Goal: Register for event/course

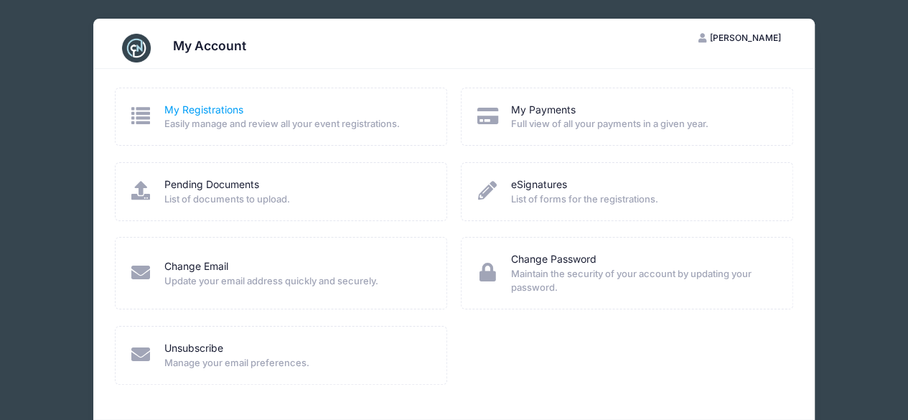
click at [164, 110] on link "My Registrations" at bounding box center [203, 110] width 79 height 15
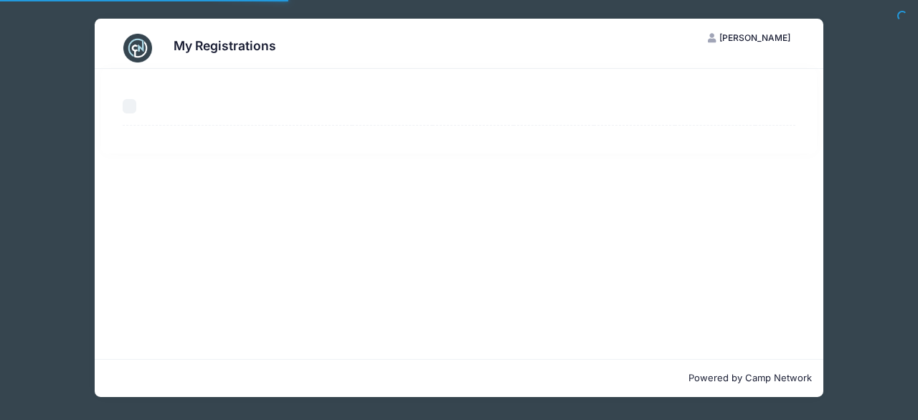
select select "50"
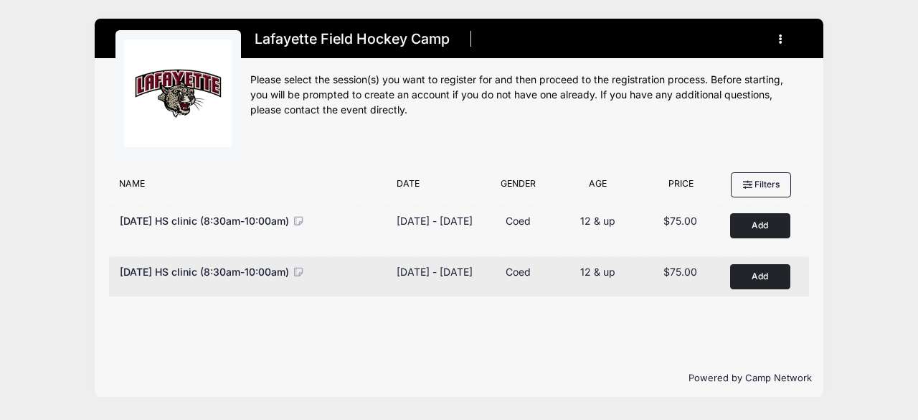
click at [779, 283] on button "Add to Cart" at bounding box center [760, 276] width 60 height 25
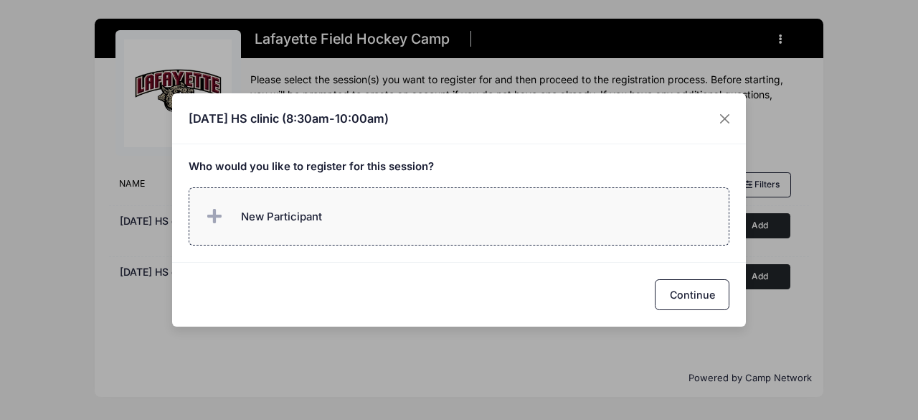
click at [260, 219] on span "New Participant" at bounding box center [281, 217] width 81 height 16
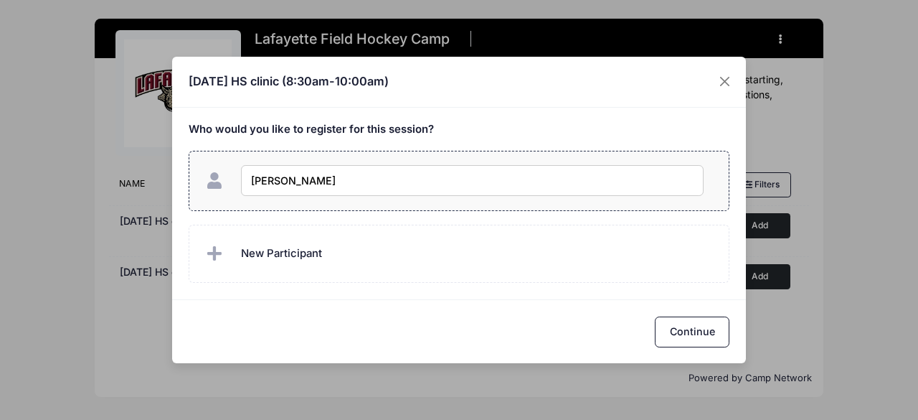
type input "[PERSON_NAME]"
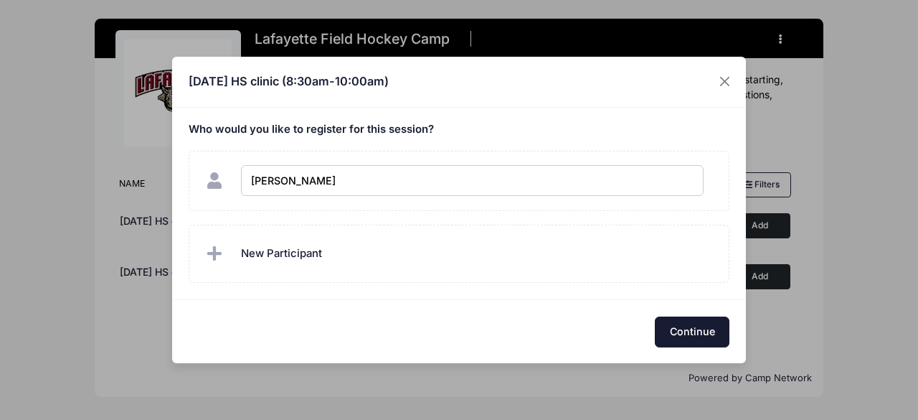
checkbox input "true"
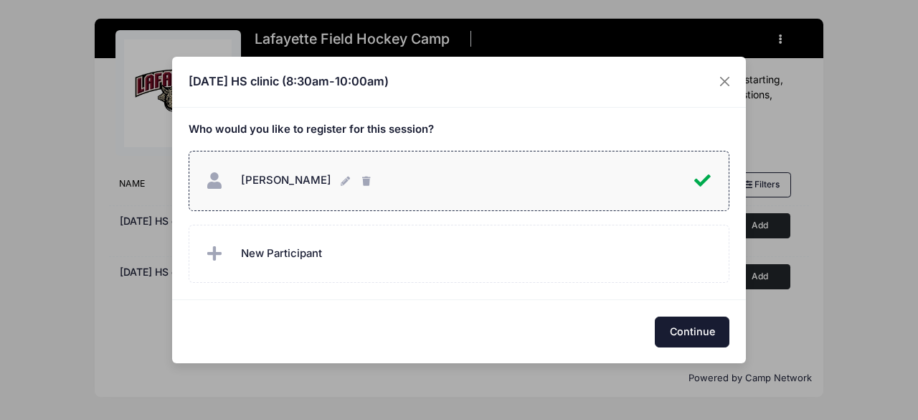
click at [688, 326] on button "Continue" at bounding box center [692, 331] width 75 height 31
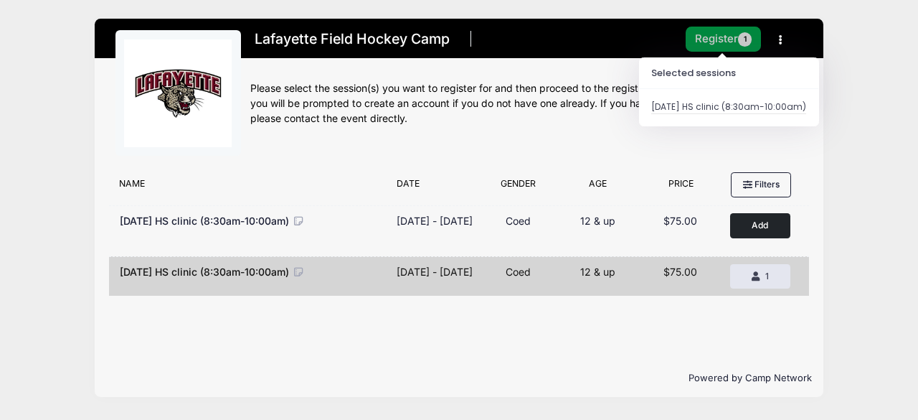
click at [714, 41] on button "Register 1" at bounding box center [724, 39] width 76 height 25
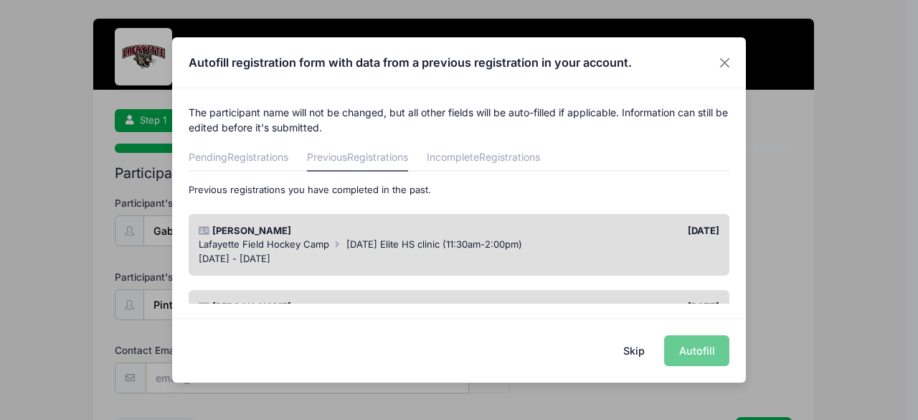
click at [420, 237] on div "[PERSON_NAME]" at bounding box center [326, 231] width 268 height 14
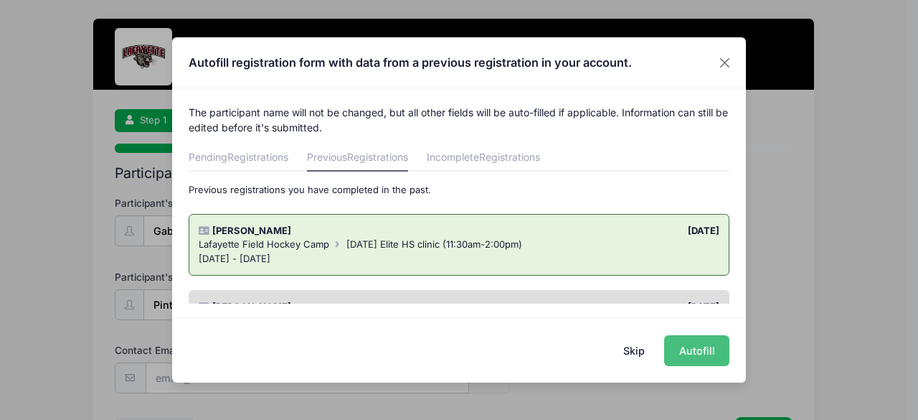
click at [694, 345] on button "Autofill" at bounding box center [696, 350] width 65 height 31
type input "gabriellapinto2027@gmail.com"
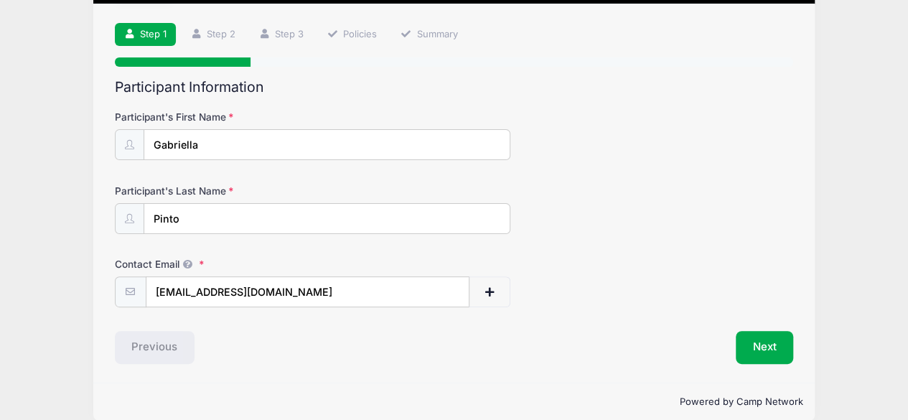
scroll to position [103, 0]
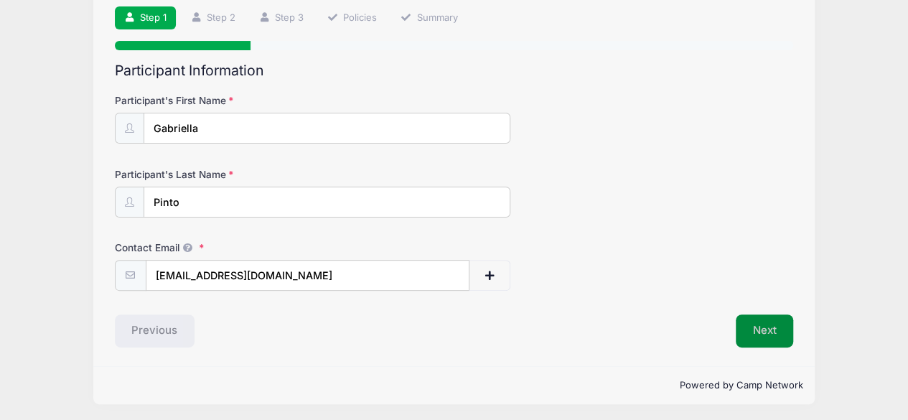
click at [749, 323] on button "Next" at bounding box center [764, 330] width 58 height 33
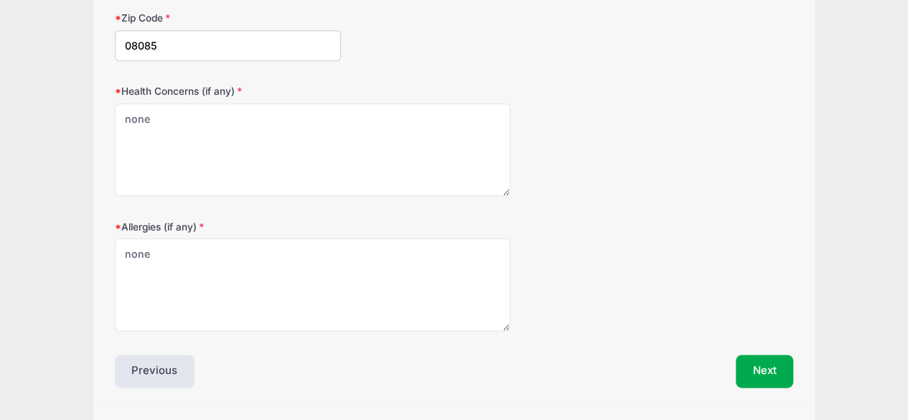
scroll to position [786, 0]
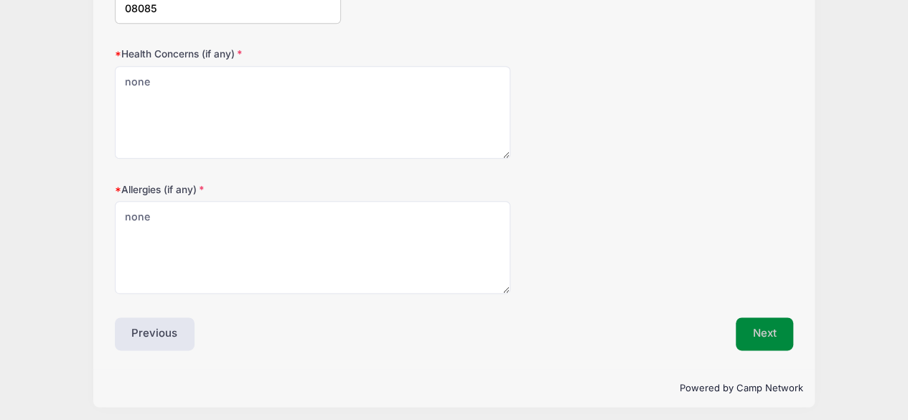
click at [772, 333] on button "Next" at bounding box center [764, 333] width 58 height 33
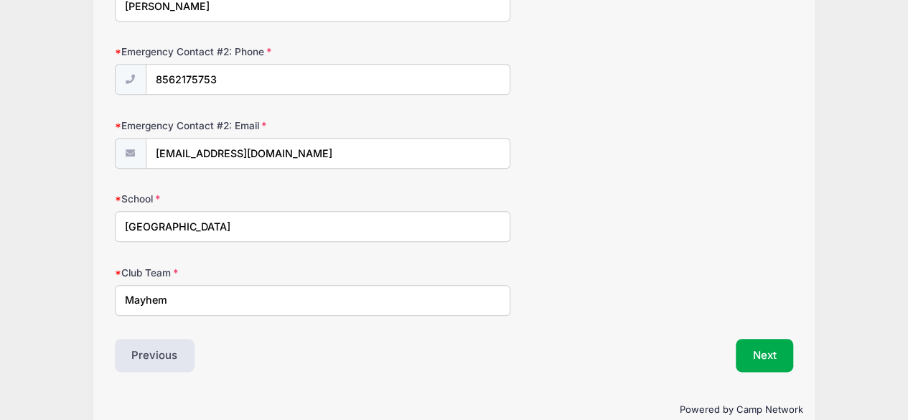
scroll to position [680, 0]
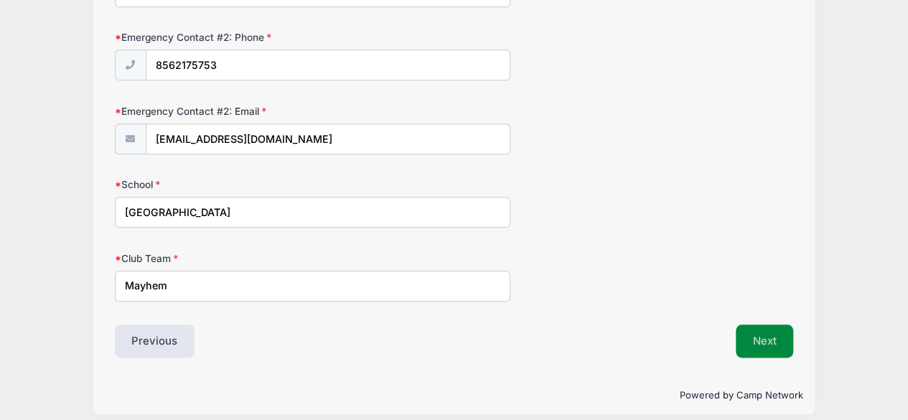
click at [763, 342] on button "Next" at bounding box center [764, 340] width 58 height 33
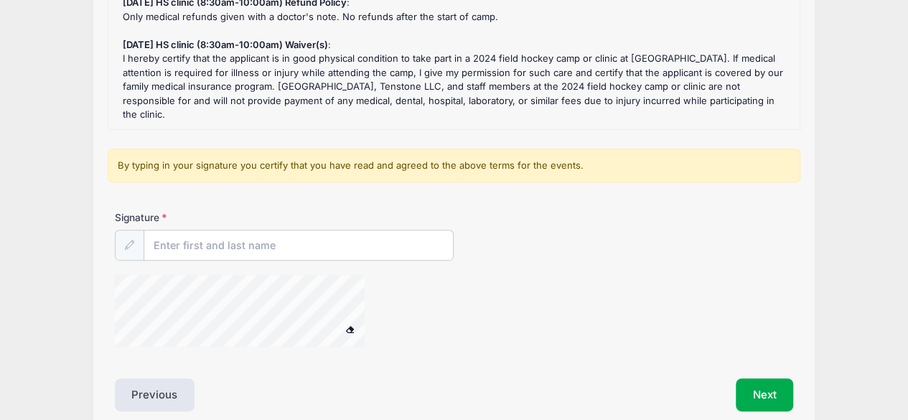
scroll to position [248, 0]
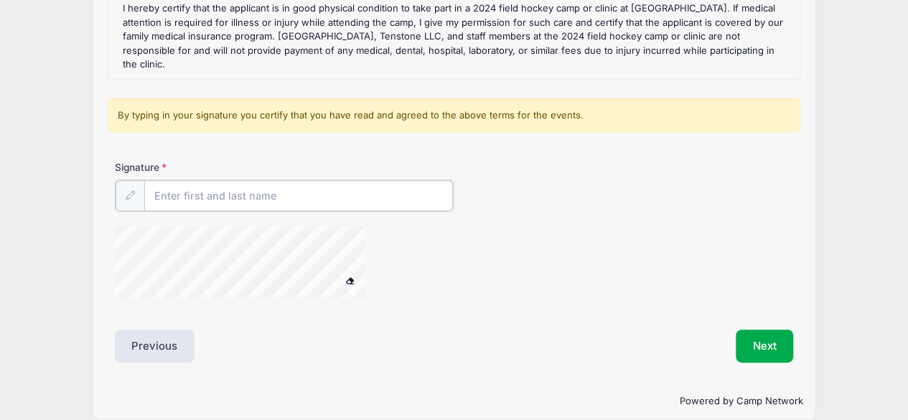
click at [230, 182] on input "Signature" at bounding box center [298, 195] width 309 height 31
type input "Erin Pinto"
click at [766, 332] on button "Next" at bounding box center [764, 344] width 58 height 33
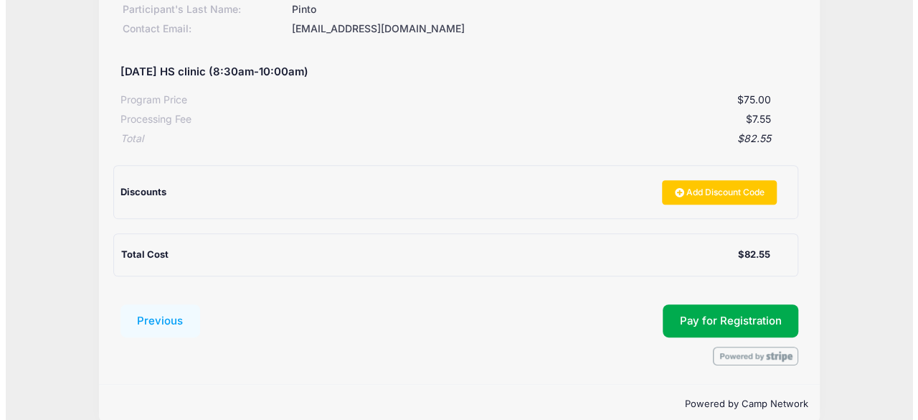
scroll to position [259, 0]
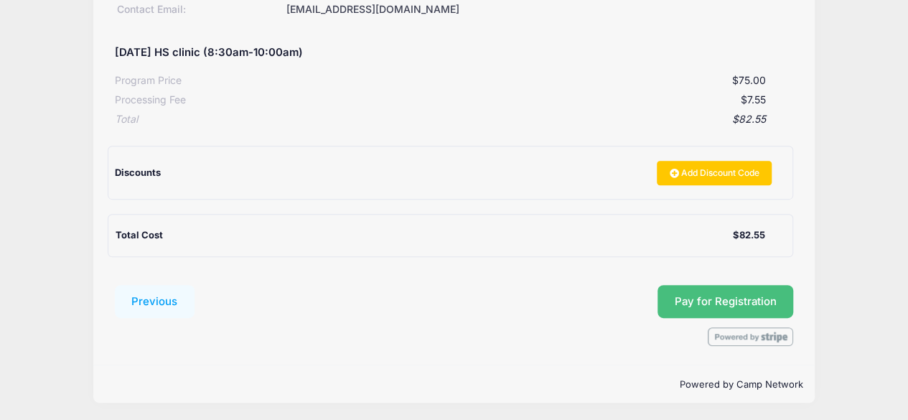
click at [717, 295] on button "Pay for Registration" at bounding box center [725, 301] width 136 height 33
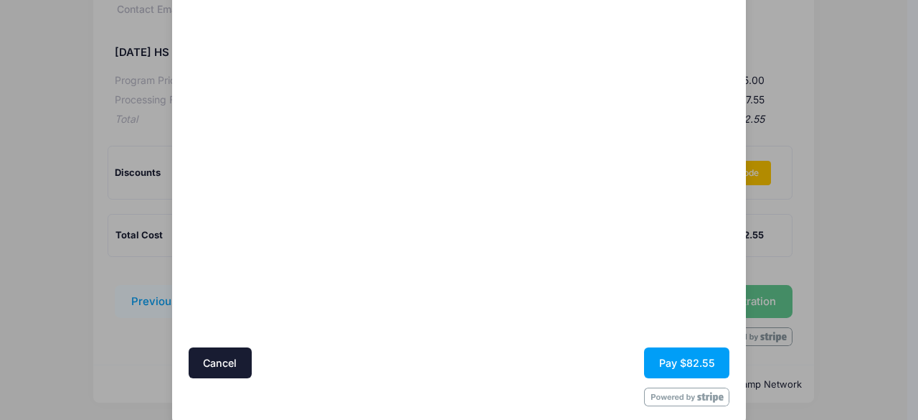
scroll to position [155, 0]
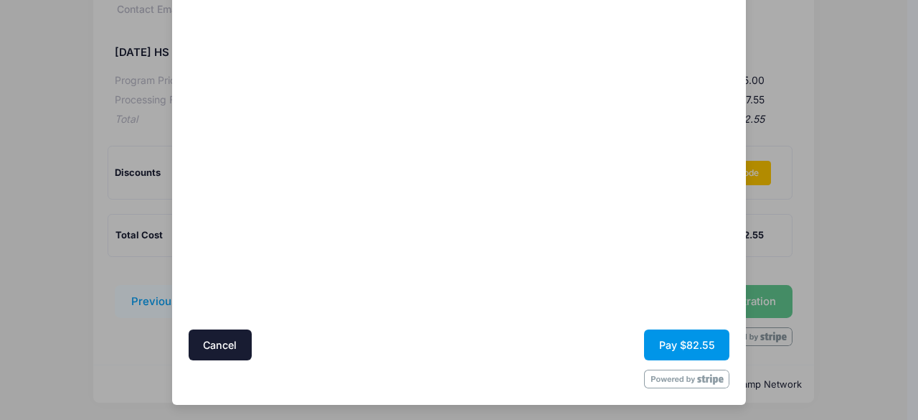
click at [679, 331] on button "Pay $82.55" at bounding box center [686, 344] width 85 height 31
